Goal: Find specific fact

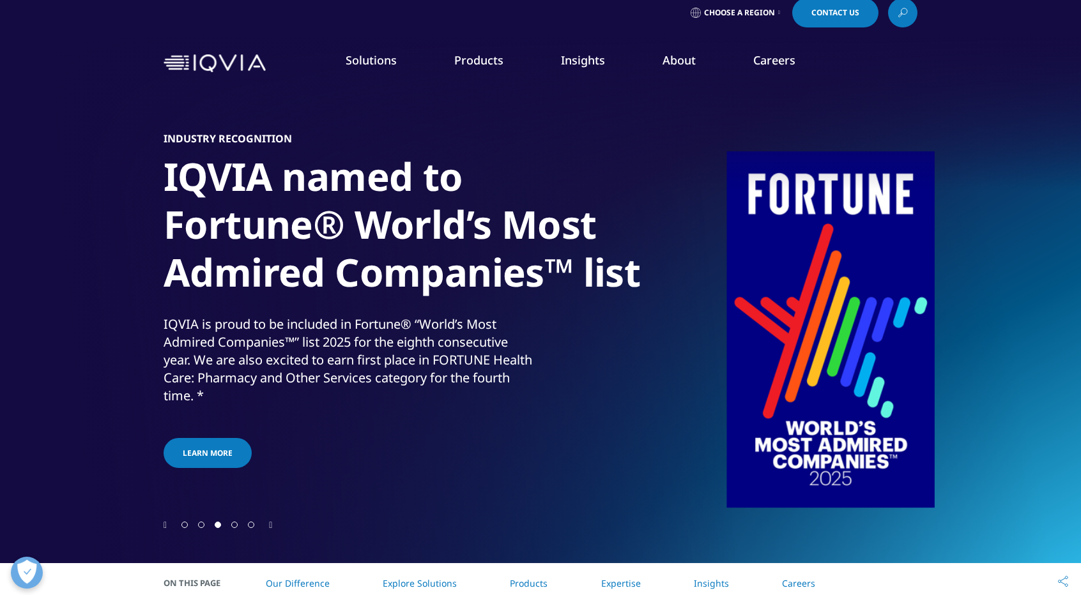
scroll to position [270, 0]
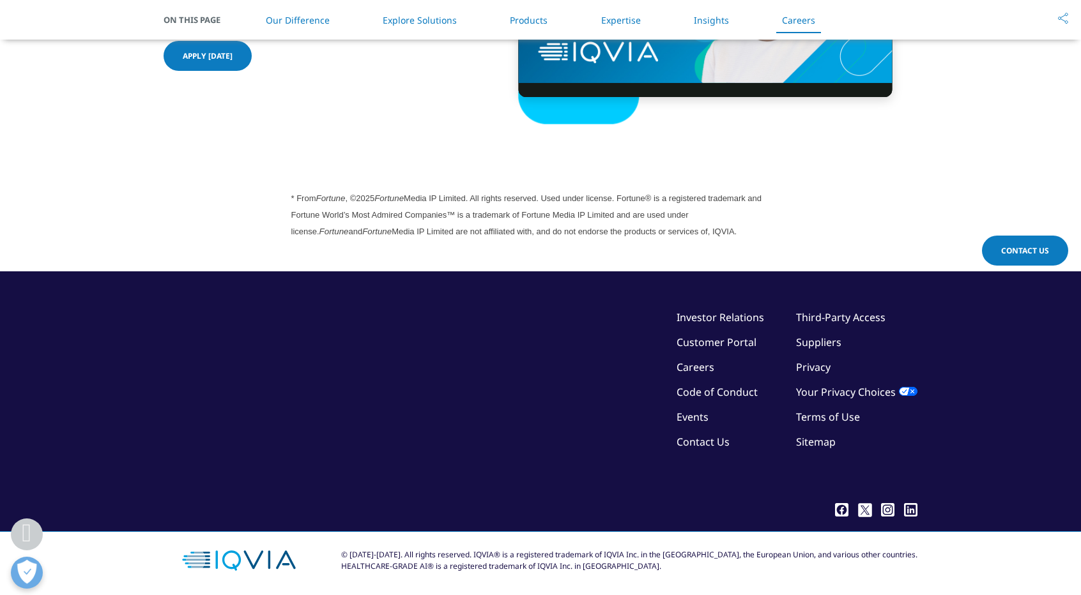
scroll to position [3459, 0]
drag, startPoint x: 373, startPoint y: 552, endPoint x: 659, endPoint y: 573, distance: 287.0
click at [705, 583] on div "© 2018-2025. All rights reserved. IQVIA® is a registered trademark of IQVIA Inc…" at bounding box center [541, 561] width 754 height 58
copy div "© 2018-2025. All rights reserved. IQVIA® is a registered trademark of IQVIA Inc…"
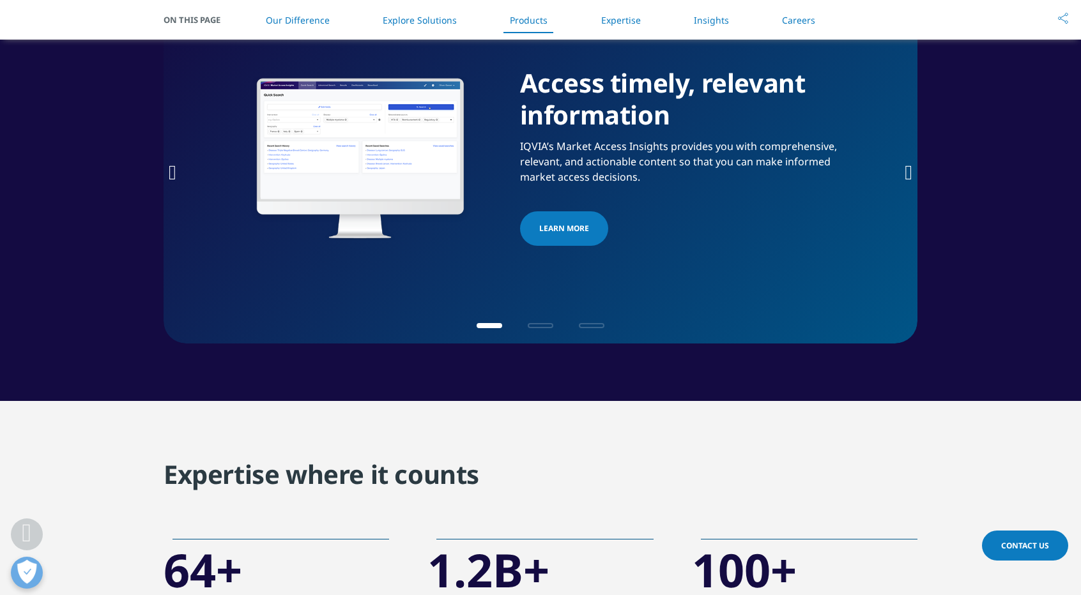
scroll to position [2053, 0]
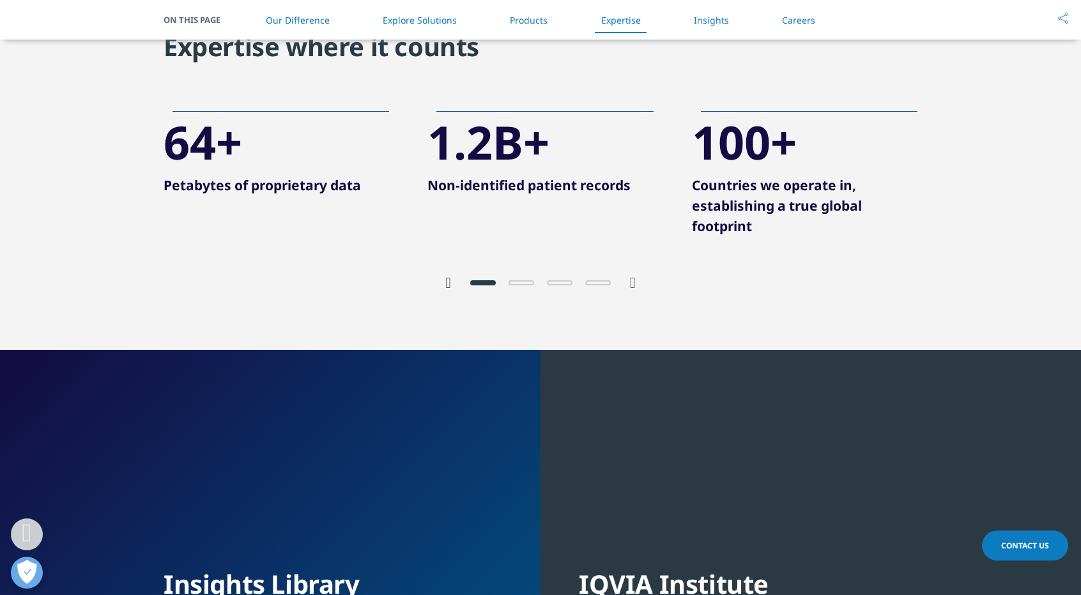
scroll to position [2428, 0]
